Goal: Task Accomplishment & Management: Manage account settings

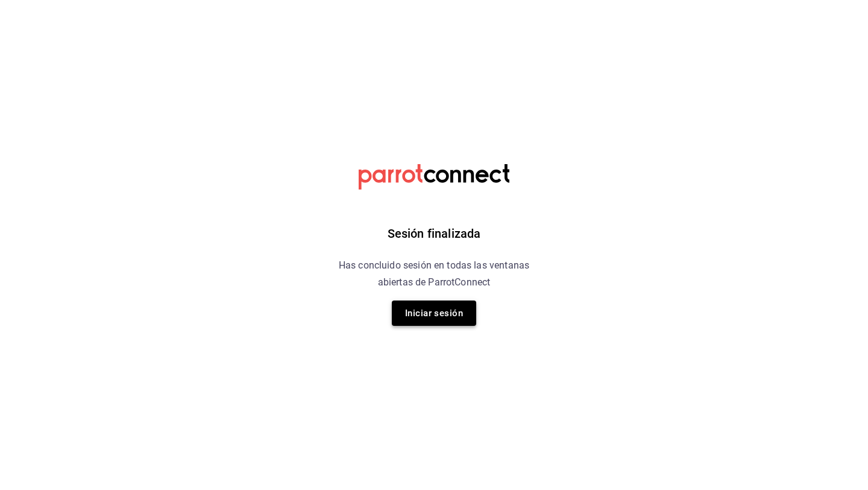
click at [431, 318] on button "Iniciar sesión" at bounding box center [434, 312] width 84 height 25
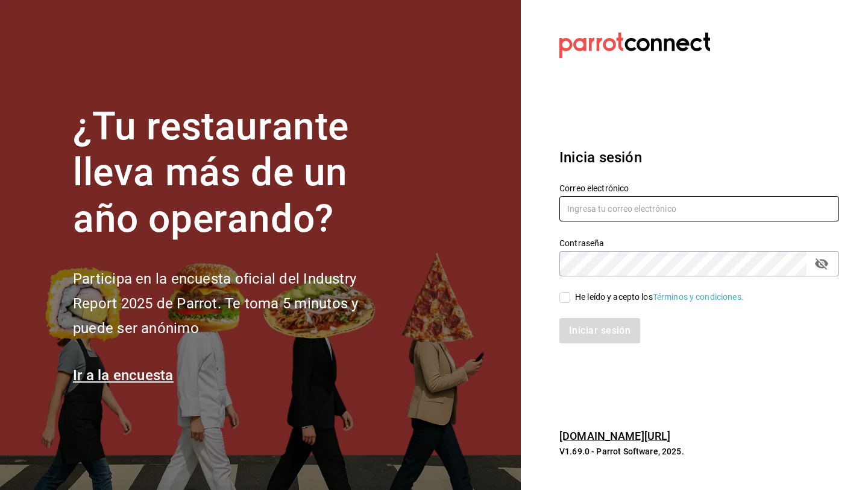
type input "hola@trustjuicery.com"
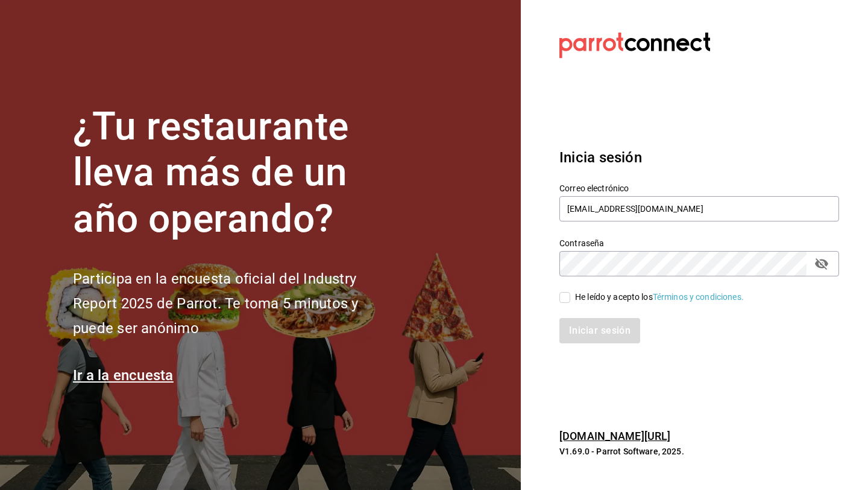
click at [566, 295] on input "He leído y acepto los Términos y condiciones." at bounding box center [565, 297] width 11 height 11
checkbox input "true"
click at [578, 336] on button "Iniciar sesión" at bounding box center [601, 330] width 82 height 25
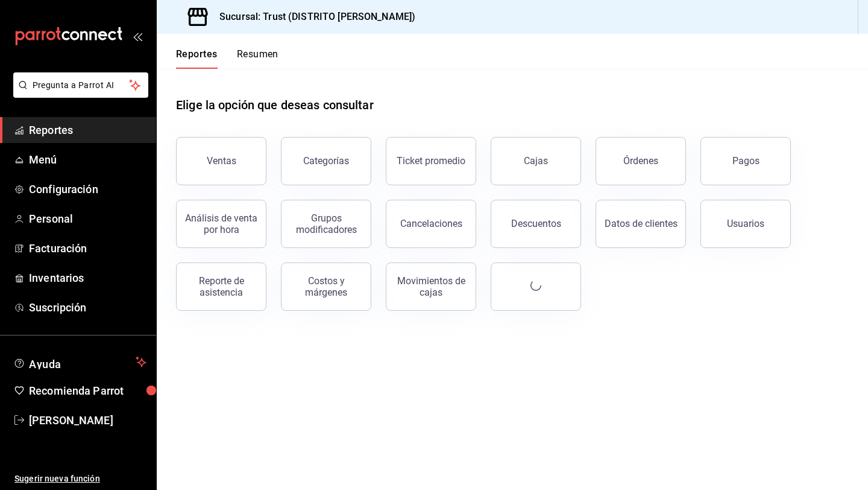
click at [251, 60] on button "Resumen" at bounding box center [258, 58] width 42 height 21
